Goal: Find specific page/section: Find specific page/section

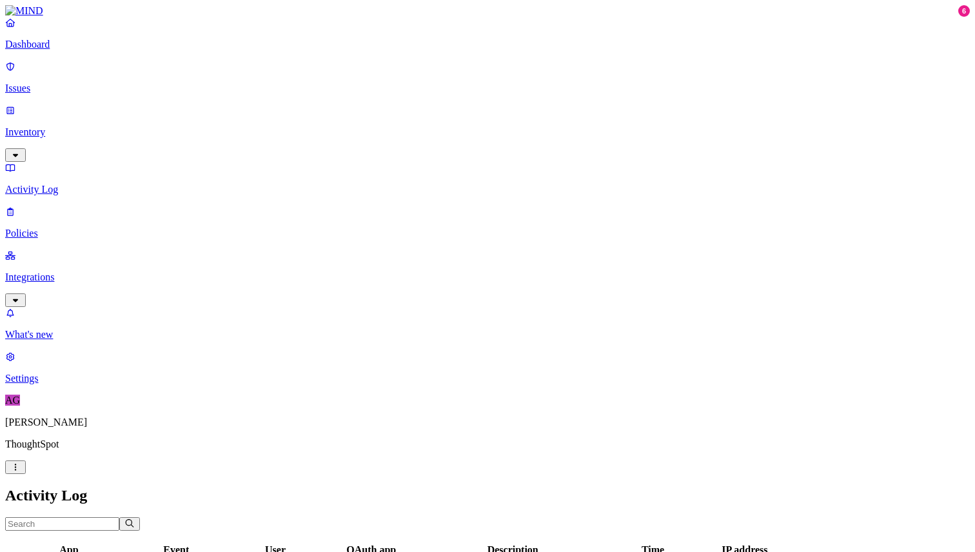
click at [119, 517] on input "text" at bounding box center [62, 524] width 114 height 14
type input "I"
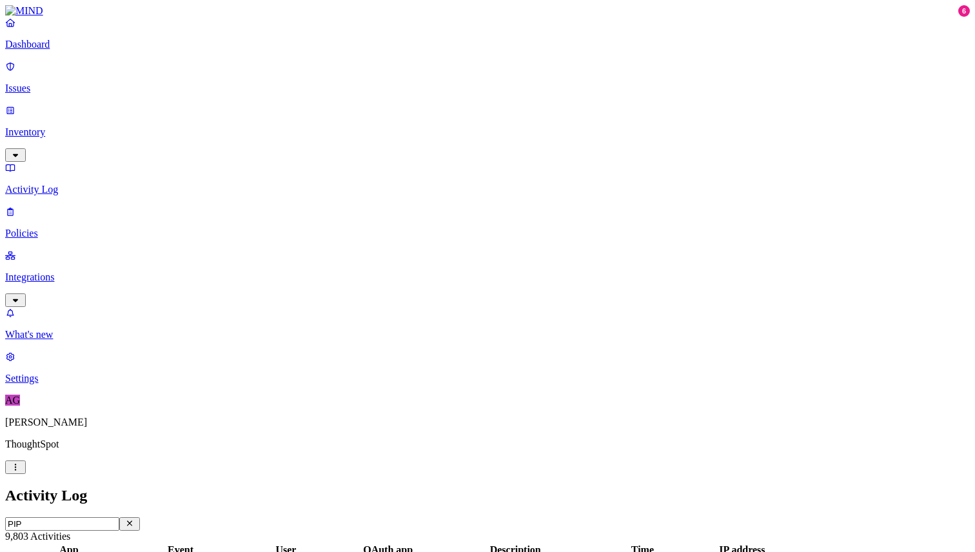
scroll to position [222, 0]
drag, startPoint x: 700, startPoint y: 70, endPoint x: 871, endPoint y: 70, distance: 170.3
click at [767, 551] on div at bounding box center [685, 556] width 163 height 0
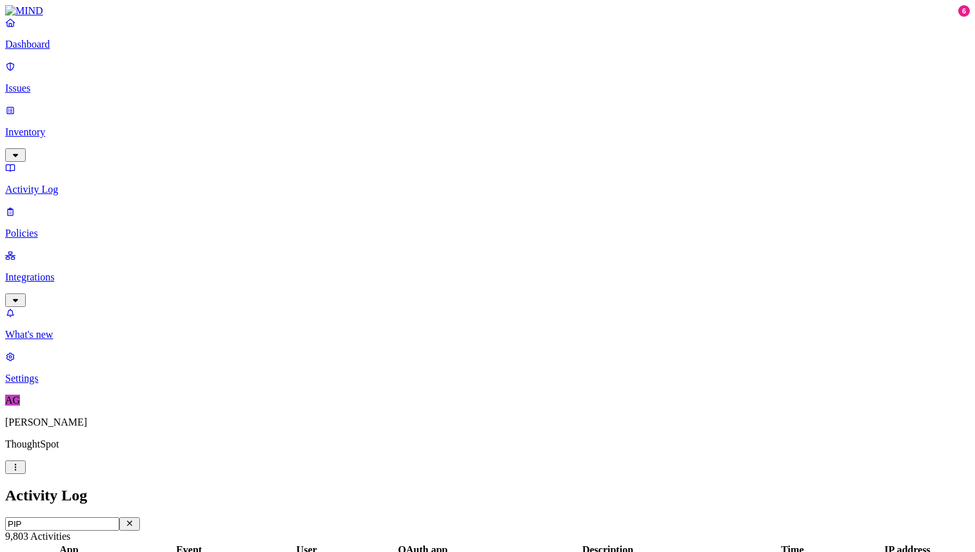
drag, startPoint x: 197, startPoint y: 46, endPoint x: 153, endPoint y: 46, distance: 43.9
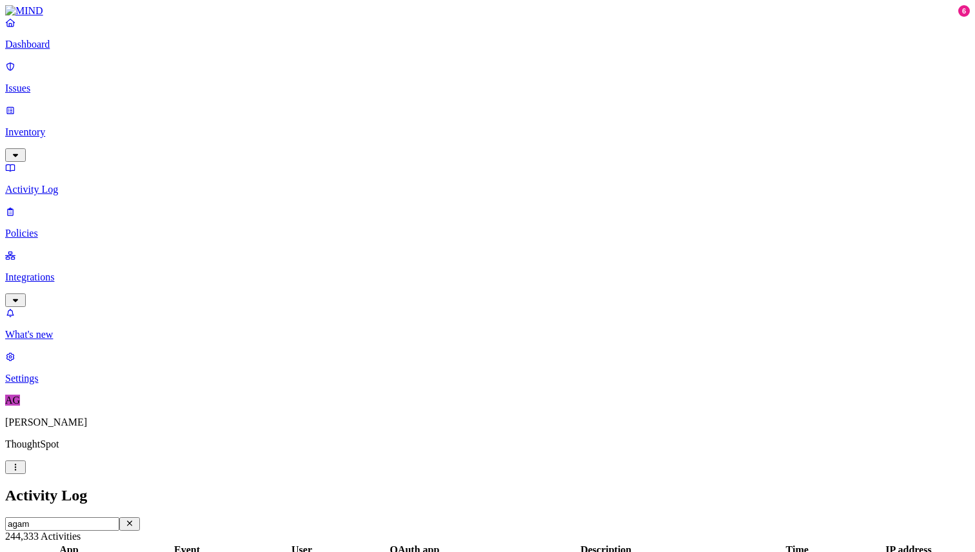
scroll to position [0, 0]
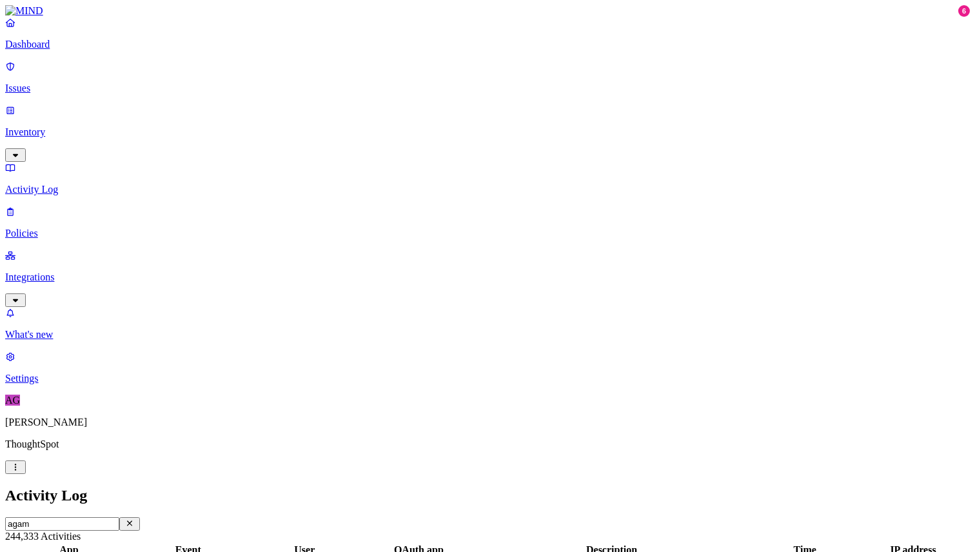
scroll to position [347, 94]
drag, startPoint x: 201, startPoint y: 48, endPoint x: 168, endPoint y: 48, distance: 32.9
click at [119, 517] on input "agam" at bounding box center [62, 524] width 114 height 14
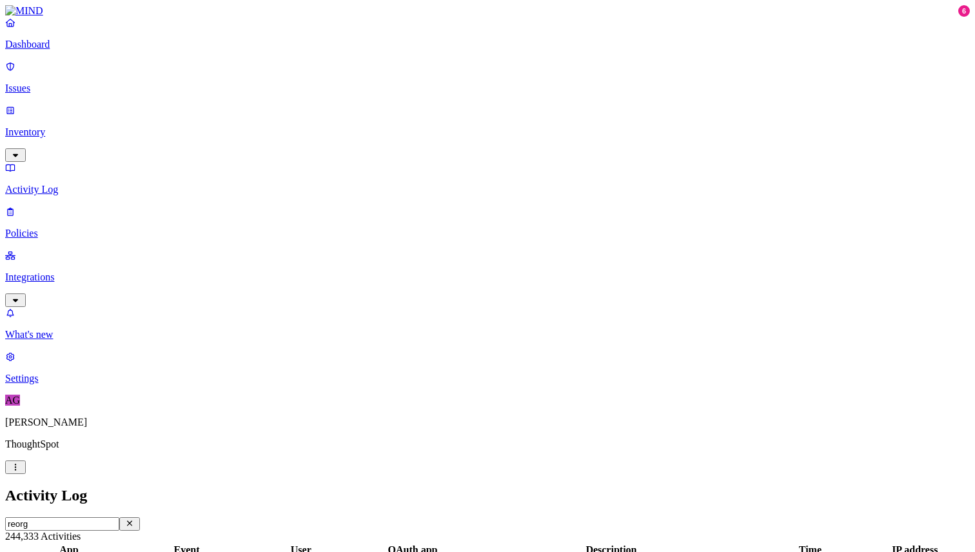
type input "reorg"
